Goal: Find specific page/section: Find specific page/section

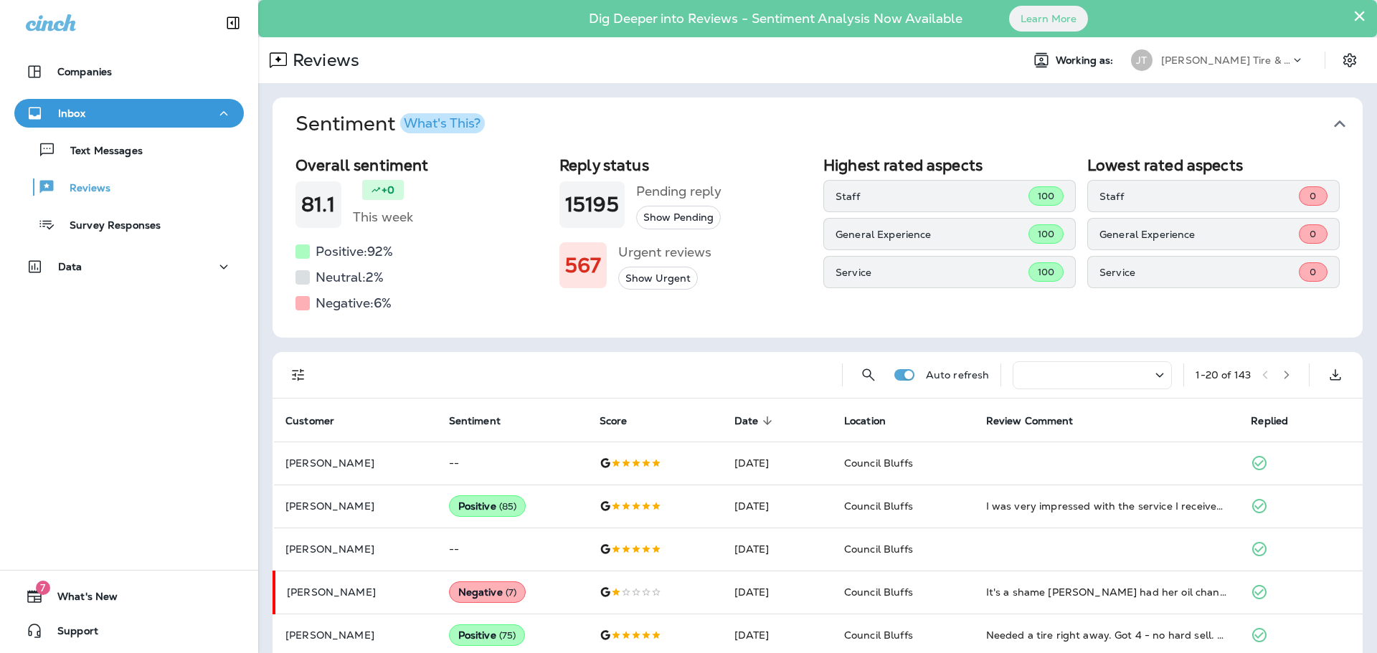
click at [67, 455] on div "Companies Inbox Text Messages Reviews Survey Responses Data 7 What's New Support" at bounding box center [129, 326] width 258 height 653
click at [246, 602] on div "7 What's New" at bounding box center [129, 596] width 258 height 29
